Goal: Information Seeking & Learning: Learn about a topic

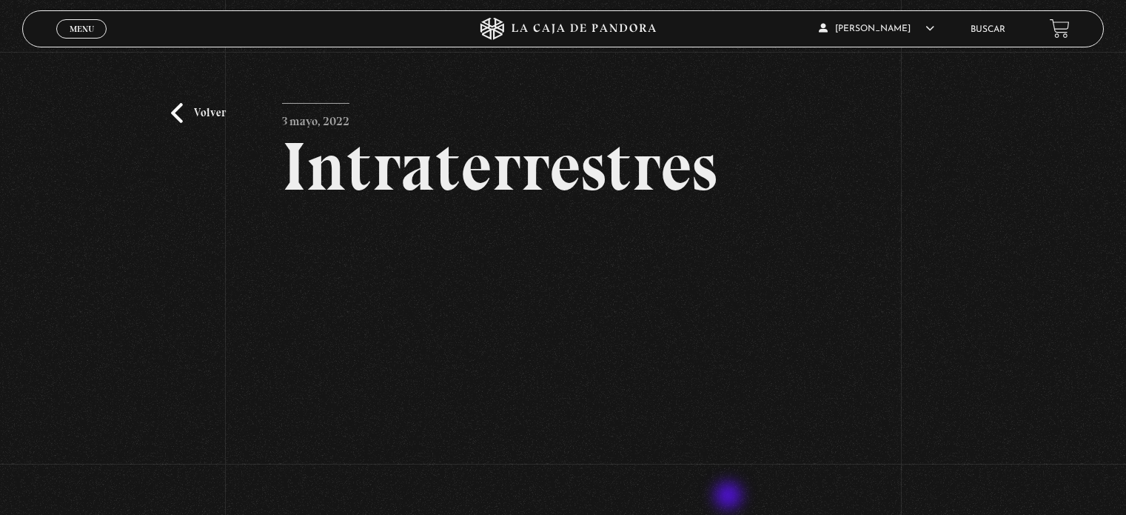
scroll to position [106, 0]
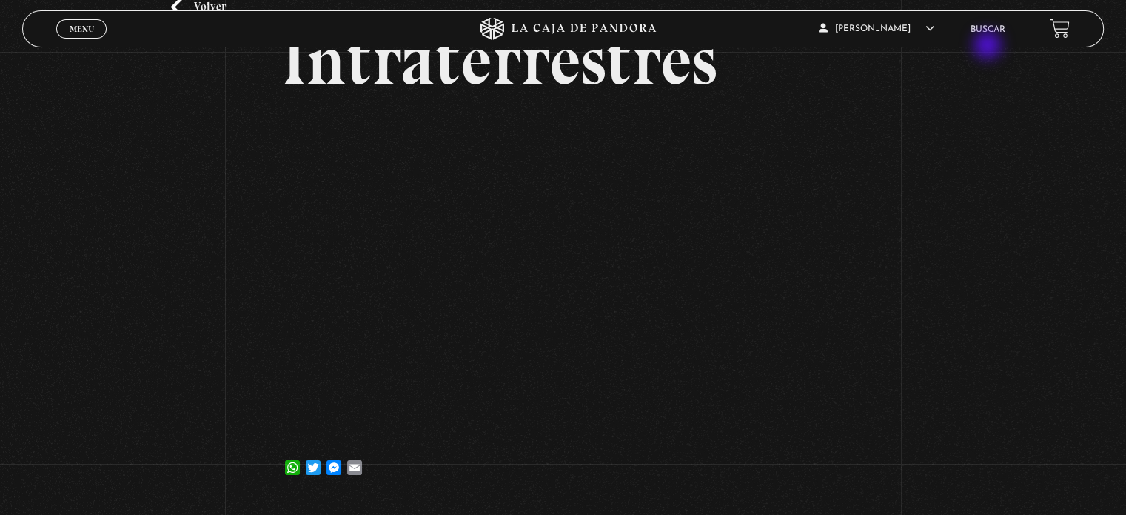
click at [989, 35] on li "Buscar" at bounding box center [988, 29] width 35 height 23
click at [988, 28] on link "Buscar" at bounding box center [988, 29] width 35 height 9
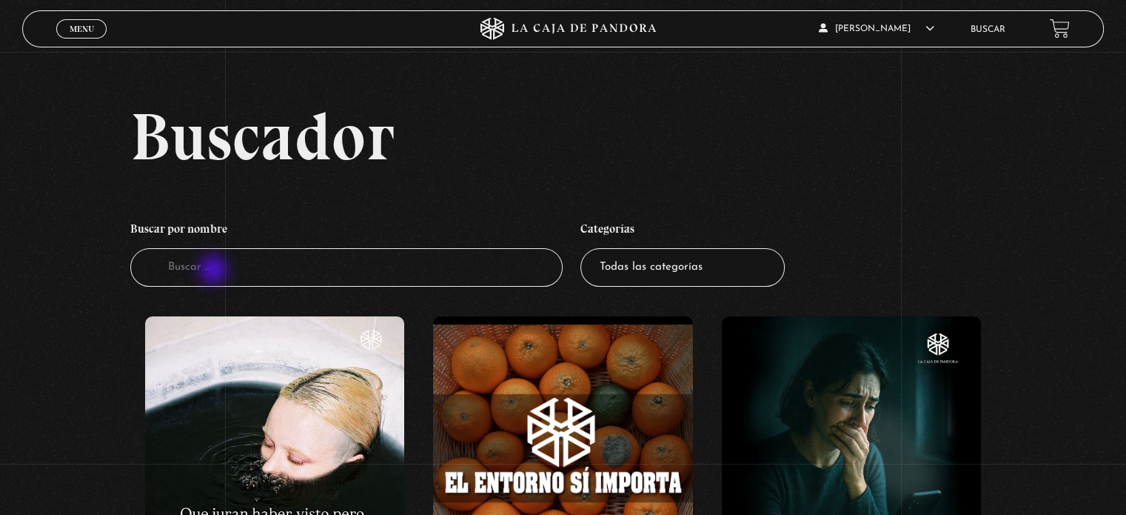
click at [215, 271] on input "Buscador" at bounding box center [346, 267] width 432 height 39
type input "clarividencia"
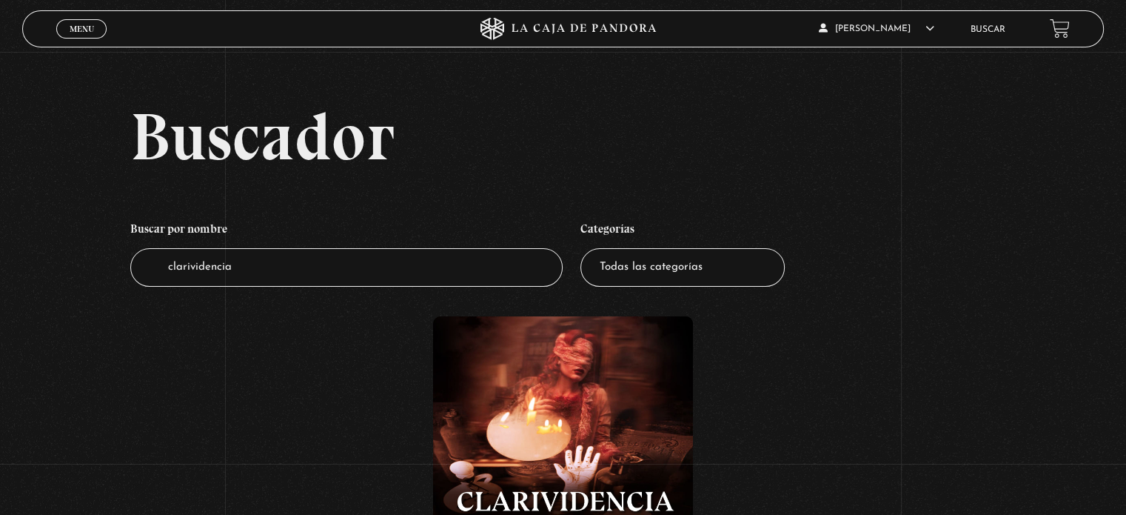
click at [565, 423] on figure at bounding box center [562, 445] width 259 height 259
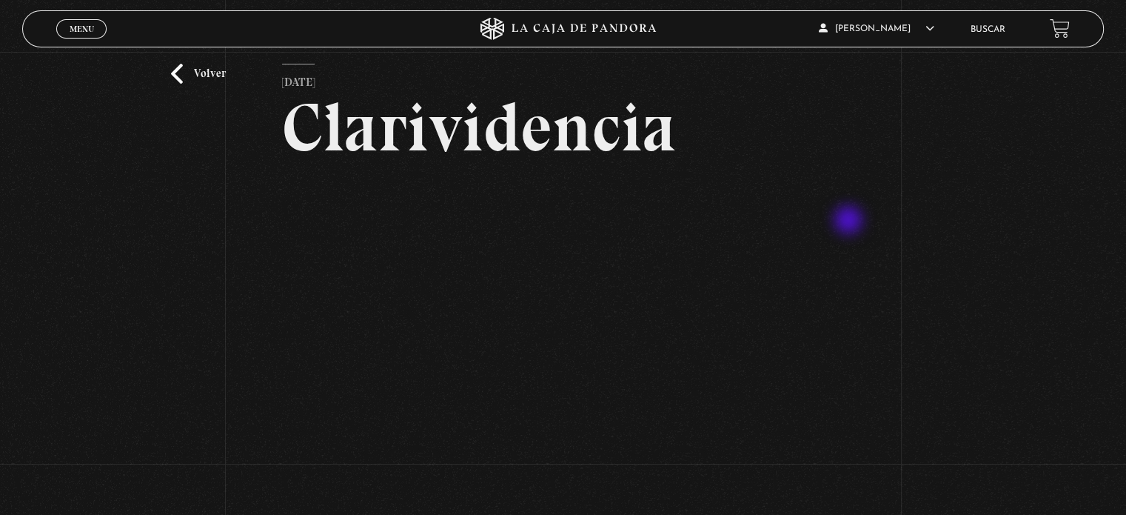
scroll to position [106, 0]
